Goal: Task Accomplishment & Management: Complete application form

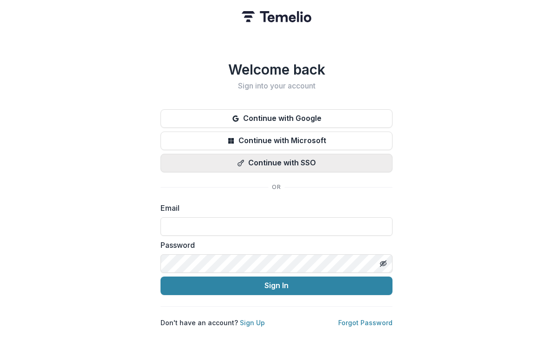
type input "**********"
click at [276, 282] on button "Sign In" at bounding box center [276, 286] width 232 height 19
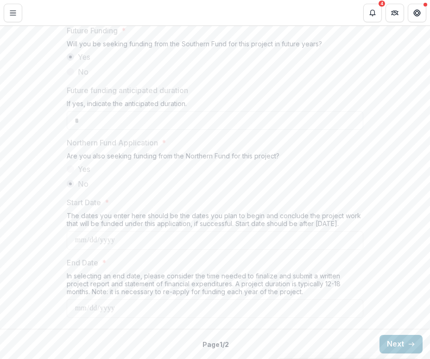
scroll to position [1119, 0]
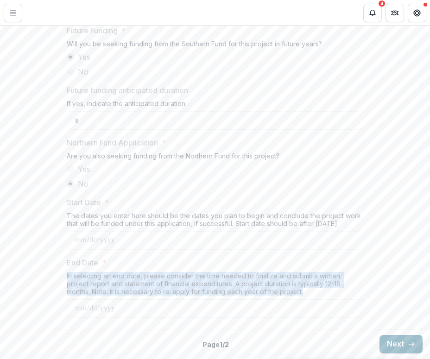
click at [386, 337] on button "Next" at bounding box center [401, 344] width 43 height 19
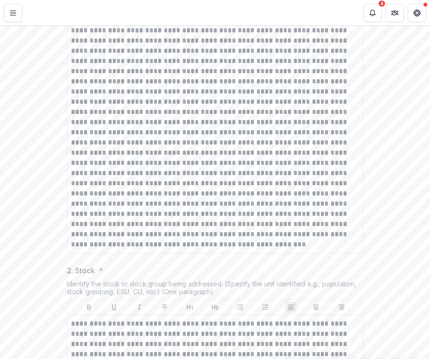
scroll to position [575, 0]
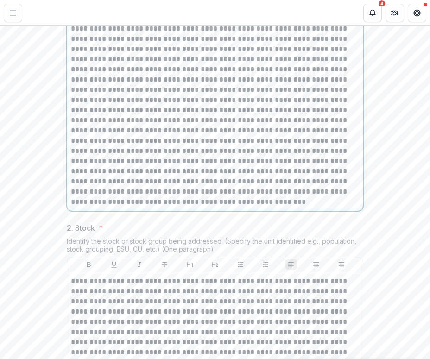
click at [147, 207] on p at bounding box center [215, 135] width 288 height 143
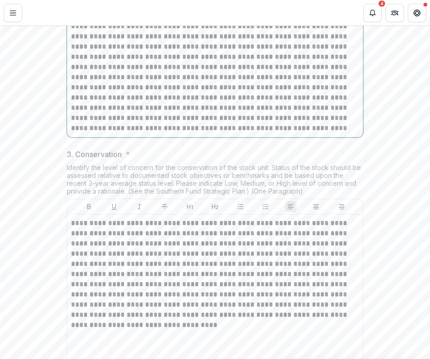
click at [193, 134] on p at bounding box center [215, 46] width 288 height 173
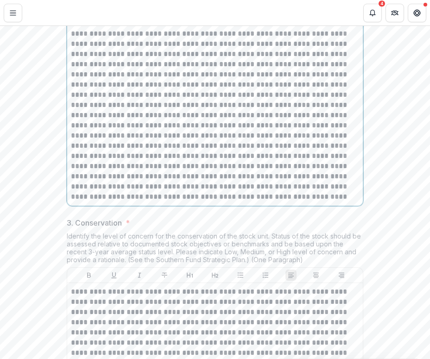
scroll to position [780, 0]
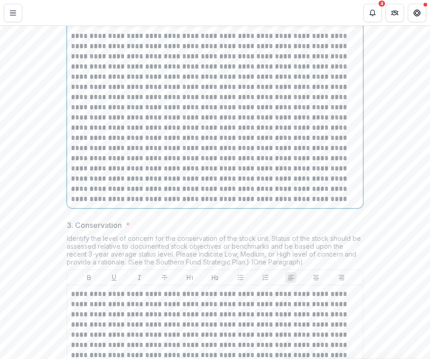
click at [195, 186] on p at bounding box center [215, 117] width 288 height 173
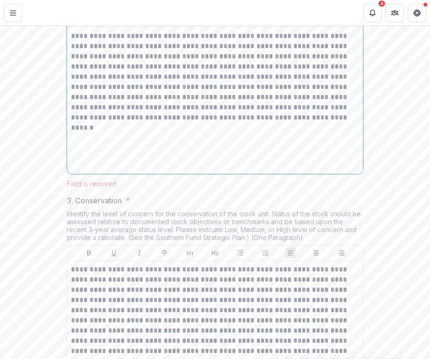
click at [200, 170] on div "**********" at bounding box center [215, 100] width 288 height 139
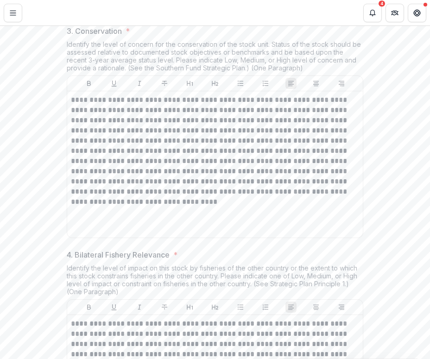
scroll to position [987, 0]
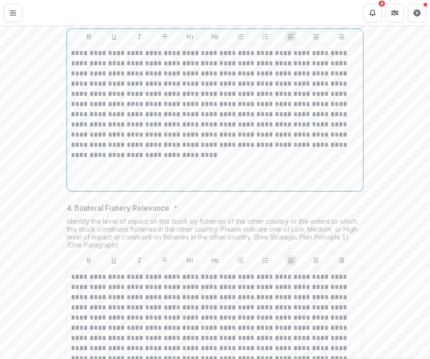
click at [173, 187] on div "**********" at bounding box center [215, 117] width 288 height 139
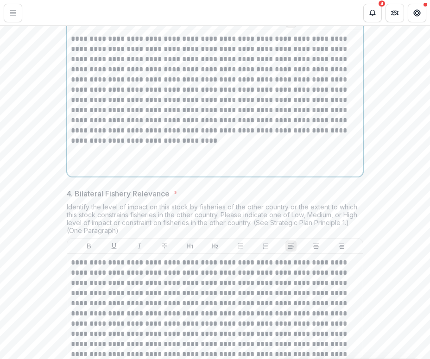
scroll to position [1005, 0]
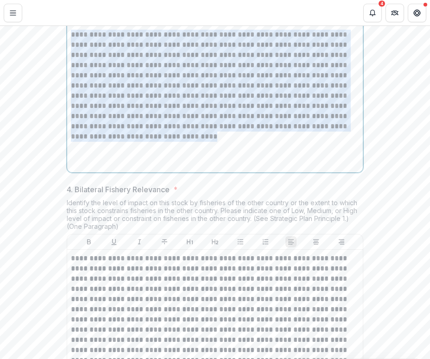
drag, startPoint x: 145, startPoint y: 218, endPoint x: 42, endPoint y: 77, distance: 174.6
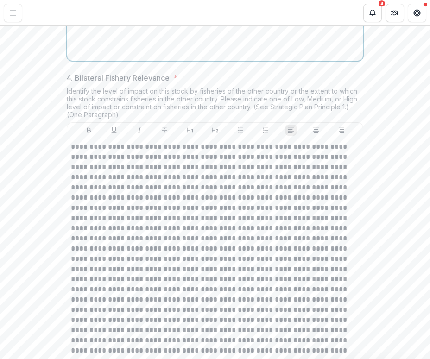
scroll to position [1119, 0]
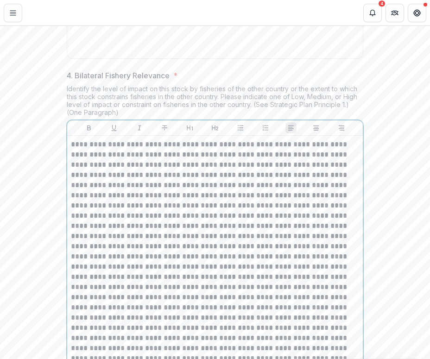
click at [250, 287] on p at bounding box center [215, 277] width 288 height 275
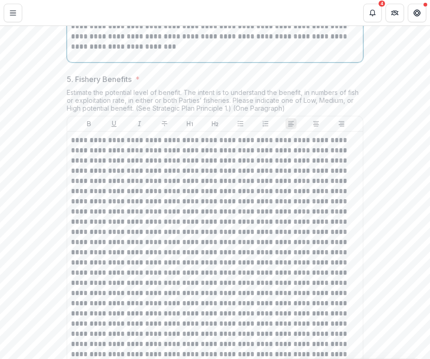
scroll to position [1358, 0]
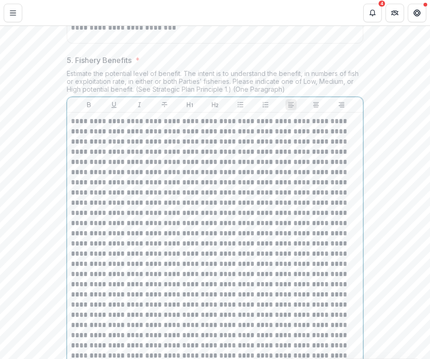
click at [260, 257] on p at bounding box center [215, 238] width 288 height 245
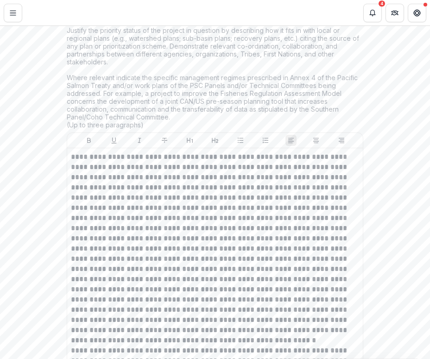
scroll to position [1783, 0]
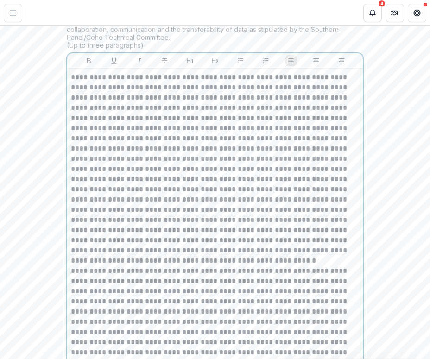
click at [205, 266] on p at bounding box center [215, 169] width 288 height 194
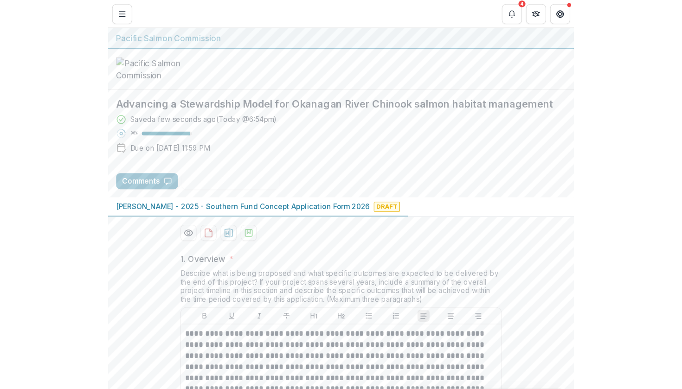
scroll to position [0, 0]
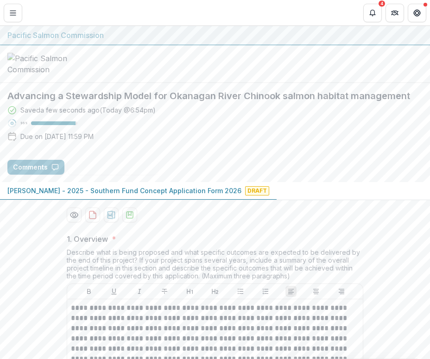
click at [170, 145] on div "Saved a few seconds ago ( Today @ 6:54pm ) 96 % Due on Aug 26, 2025, 11:59 PM" at bounding box center [214, 125] width 415 height 40
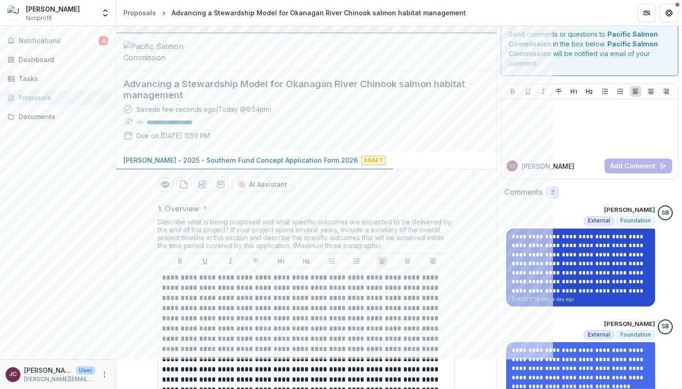
scroll to position [15, 0]
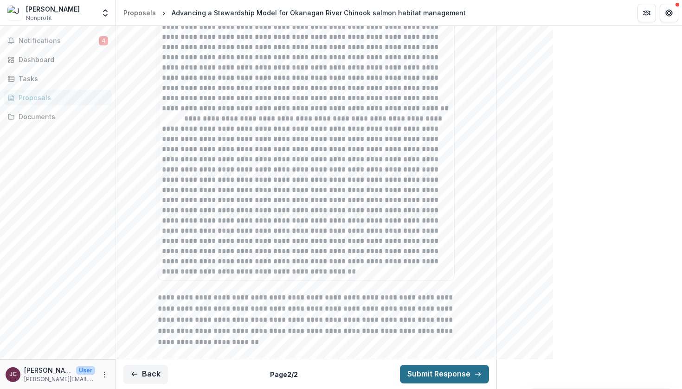
click at [455, 359] on button "Submit Response" at bounding box center [444, 374] width 89 height 19
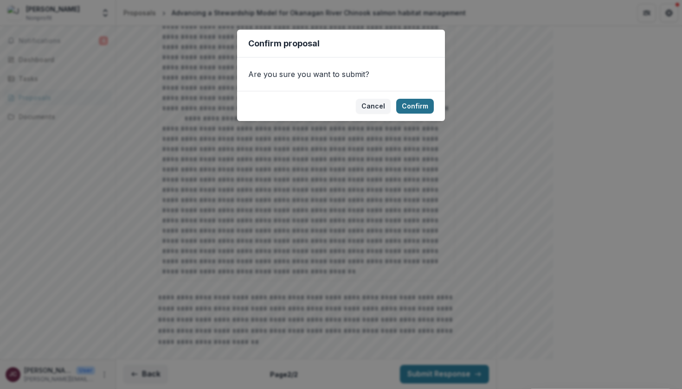
click at [422, 107] on button "Confirm" at bounding box center [415, 106] width 38 height 15
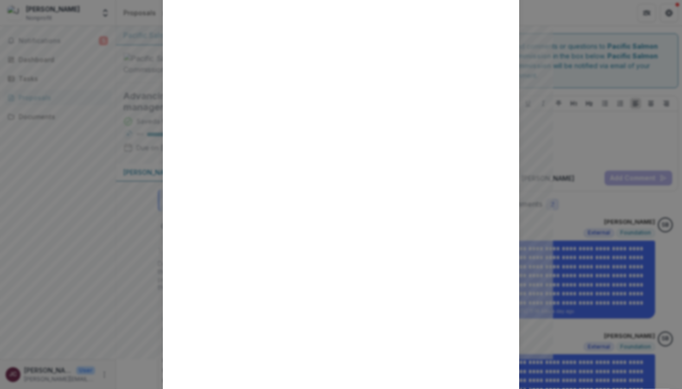
scroll to position [0, 0]
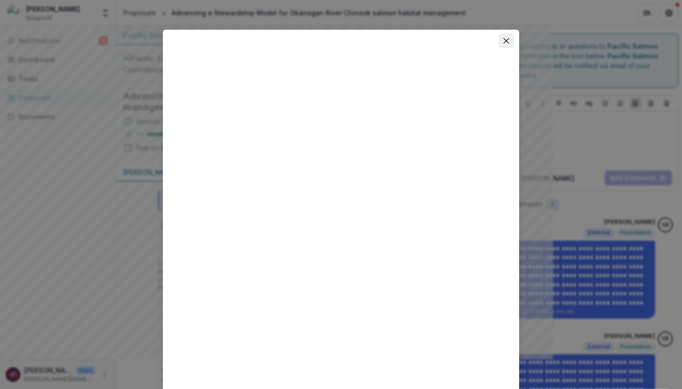
click at [501, 42] on button "Close" at bounding box center [505, 40] width 15 height 15
